Goal: Navigation & Orientation: Find specific page/section

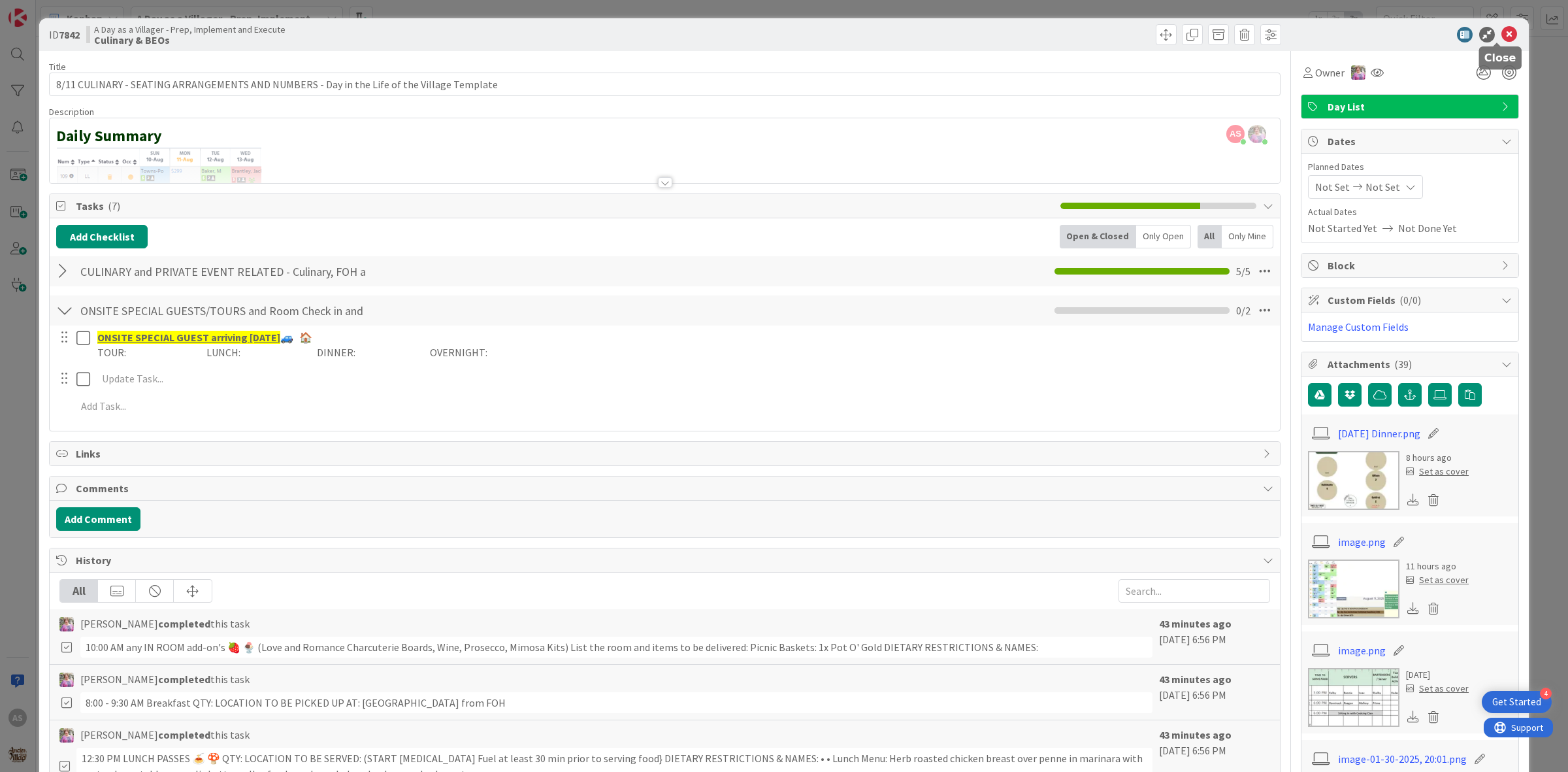
click at [1501, 32] on icon at bounding box center [1509, 34] width 15 height 15
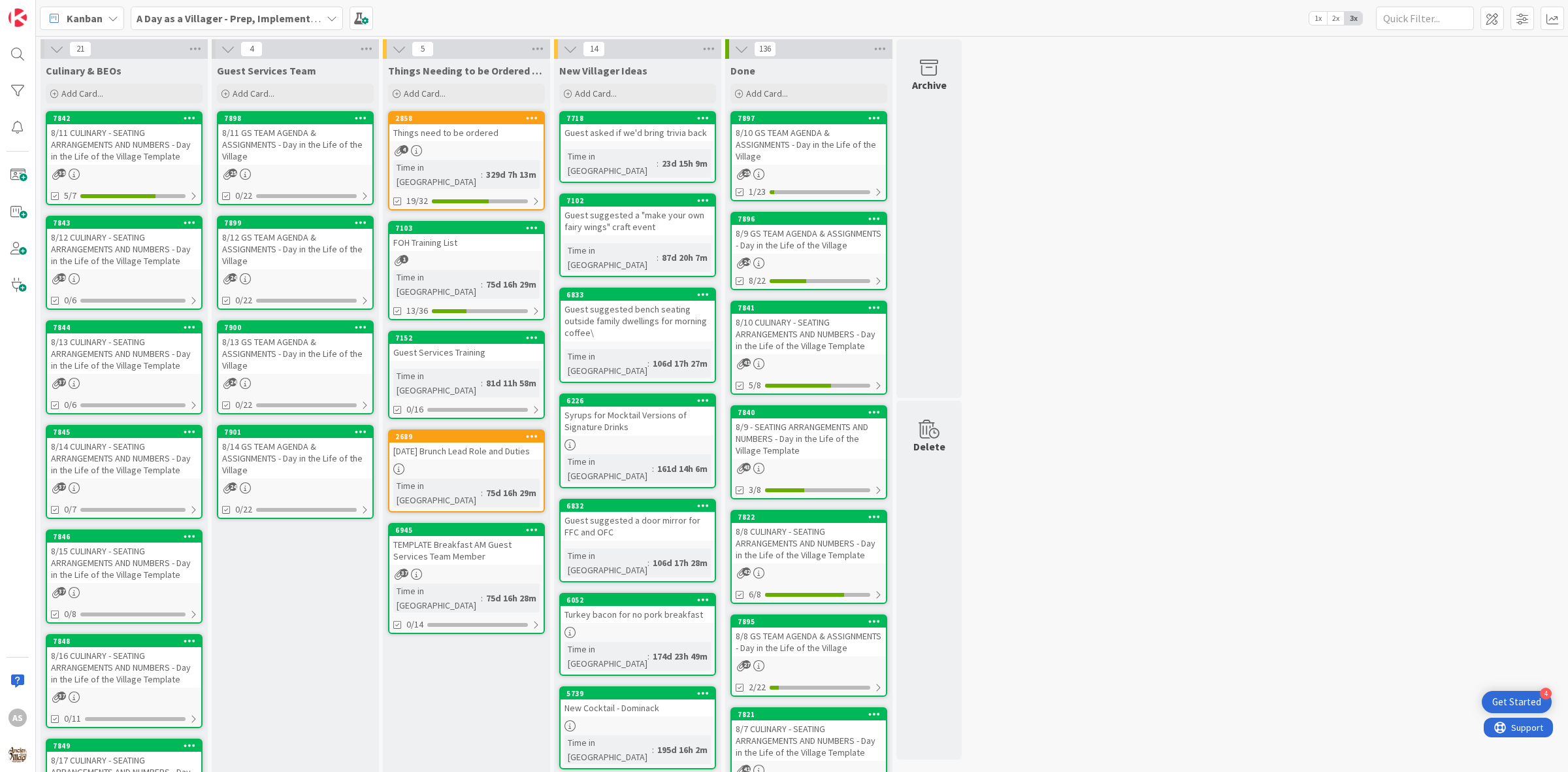
click at [271, 244] on div "8/12 GS TEAM AGENDA & ASSIGNMENTS - Day in the Life of the Village" at bounding box center [295, 248] width 154 height 40
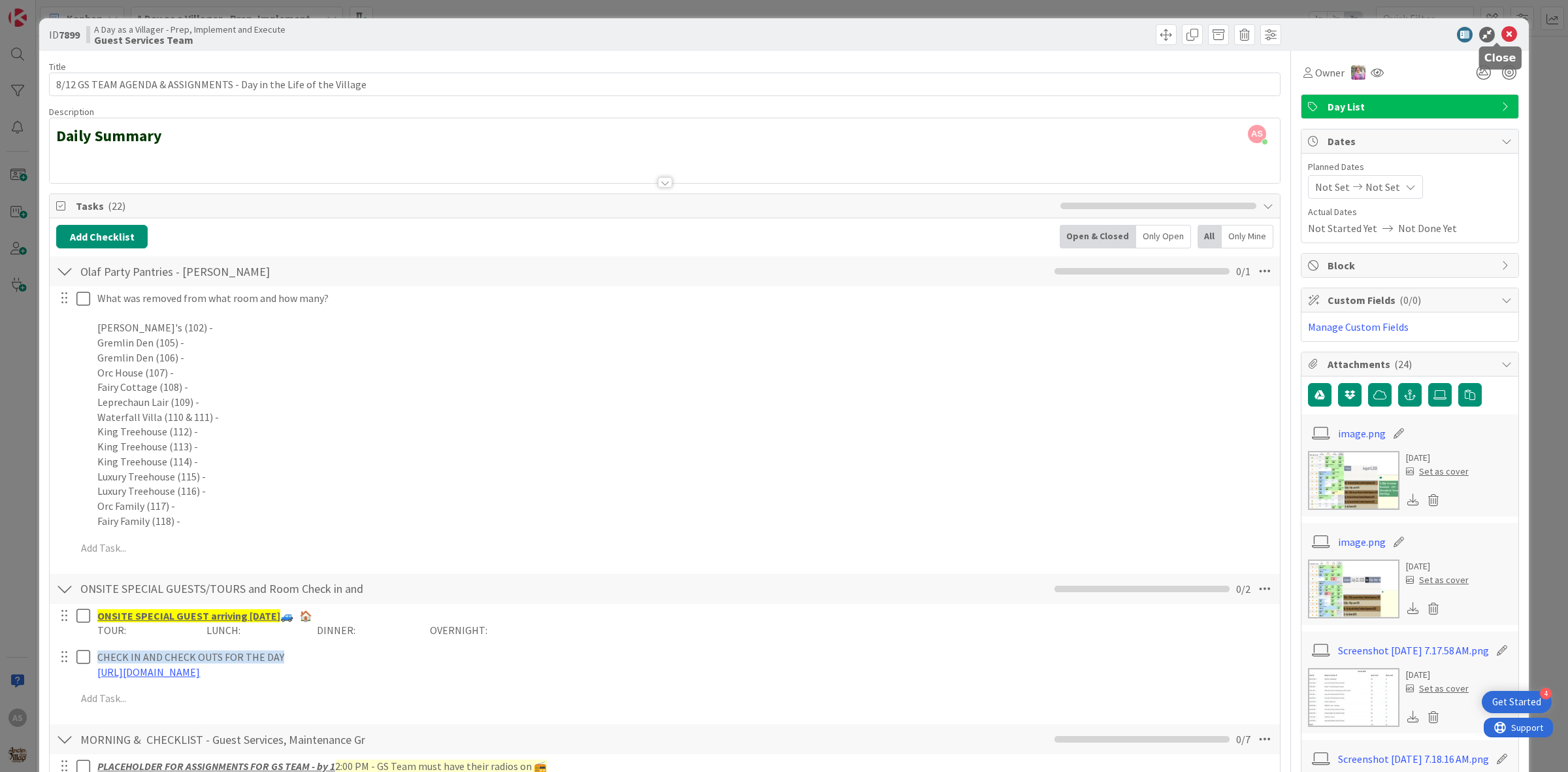
click at [1501, 34] on icon at bounding box center [1509, 34] width 15 height 15
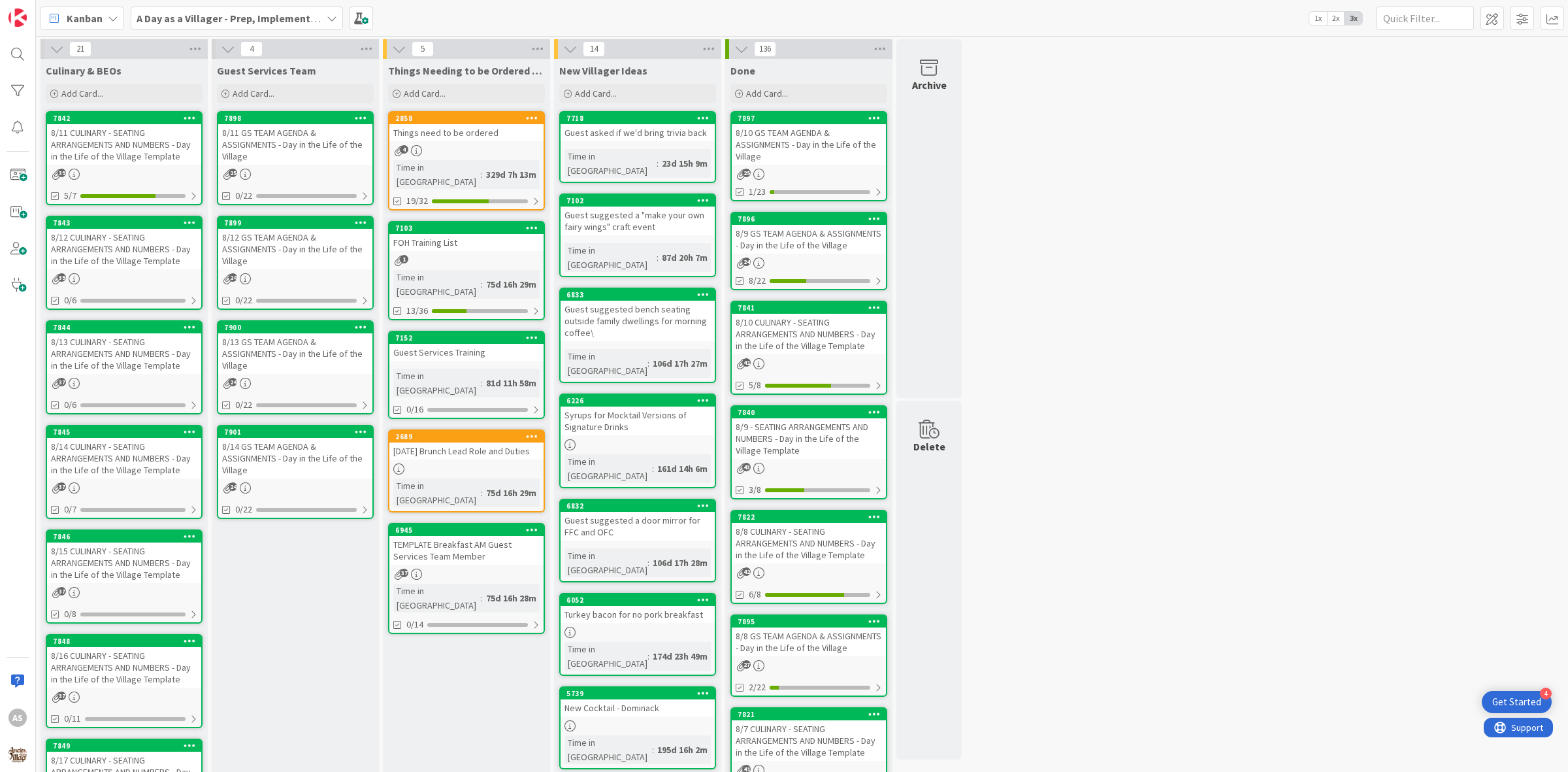
click at [116, 453] on div "8/14 CULINARY - SEATING ARRANGEMENTS AND NUMBERS - Day in the Life of the Villa…" at bounding box center [124, 457] width 154 height 40
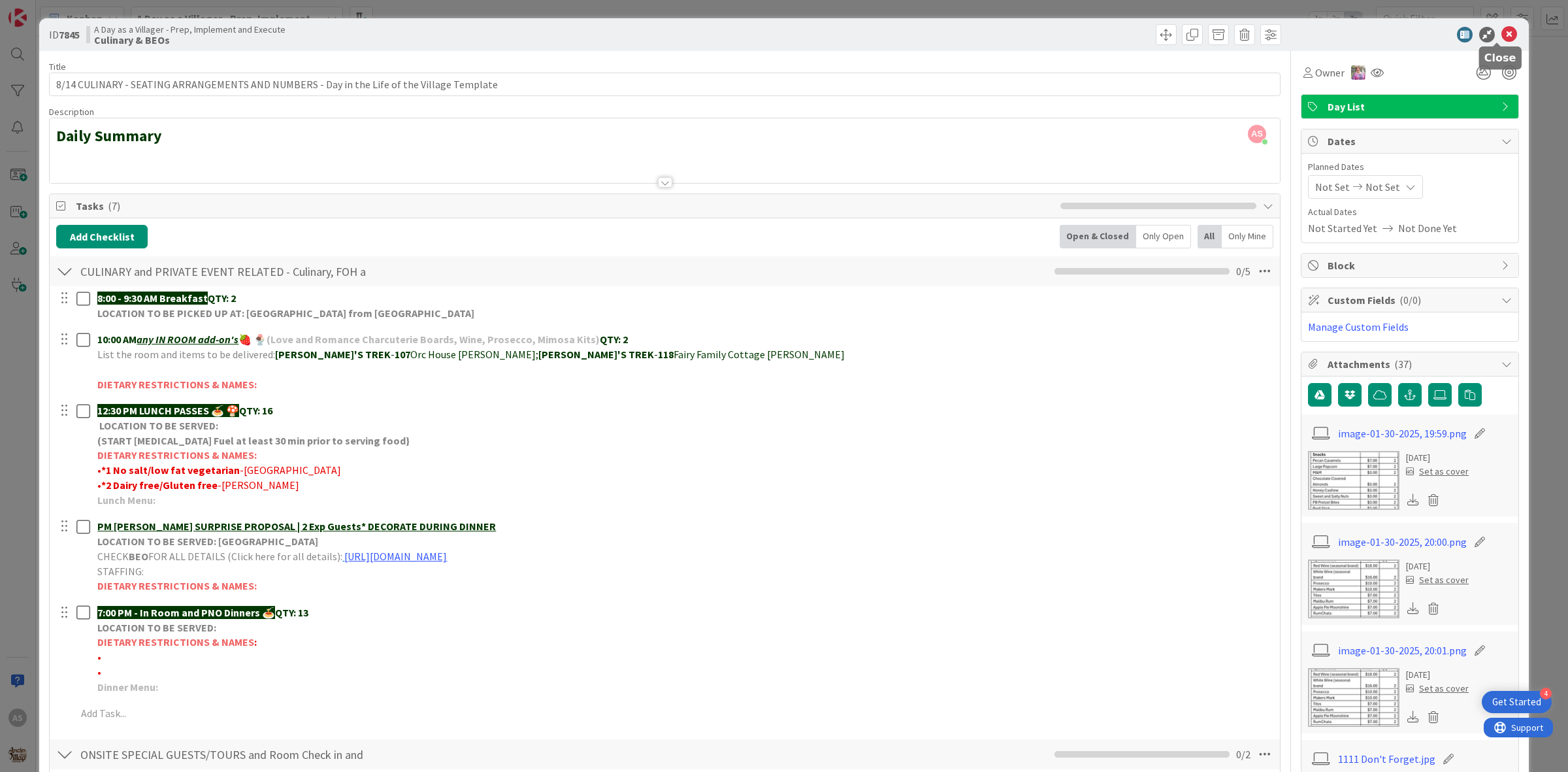
click at [1501, 27] on icon at bounding box center [1509, 34] width 15 height 15
